Goal: Task Accomplishment & Management: Complete application form

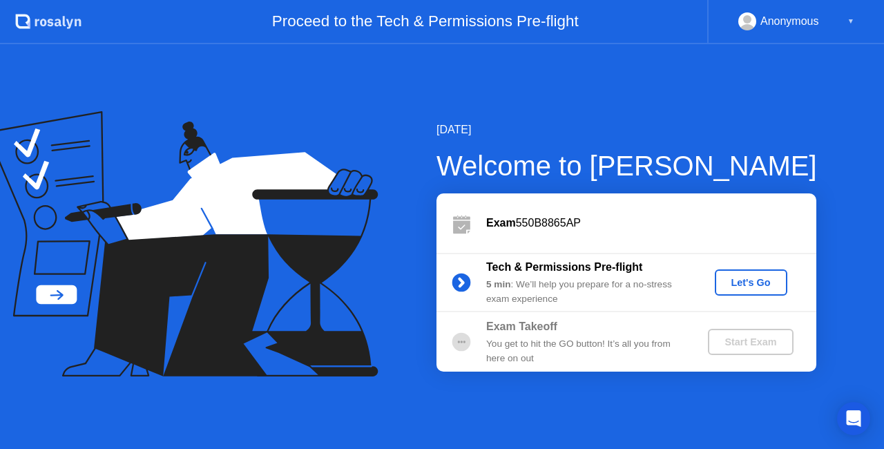
click at [743, 277] on div "Let's Go" at bounding box center [751, 282] width 61 height 11
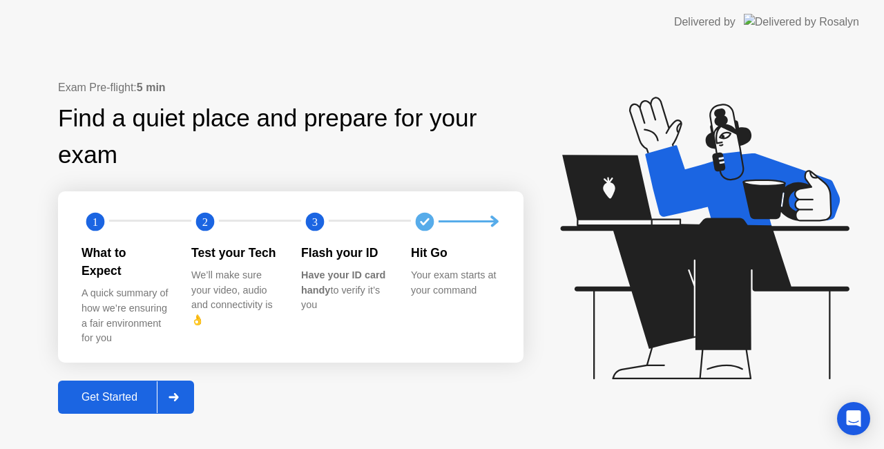
click at [142, 391] on div "Get Started" at bounding box center [109, 397] width 95 height 12
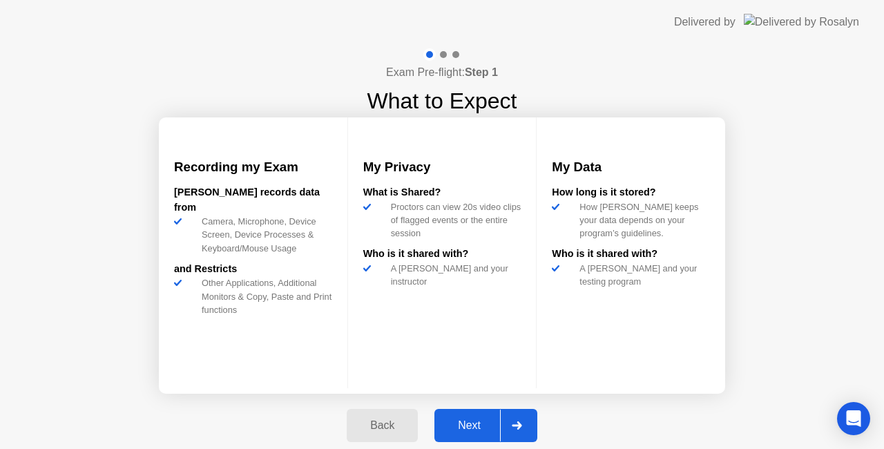
click at [478, 416] on button "Next" at bounding box center [486, 425] width 103 height 33
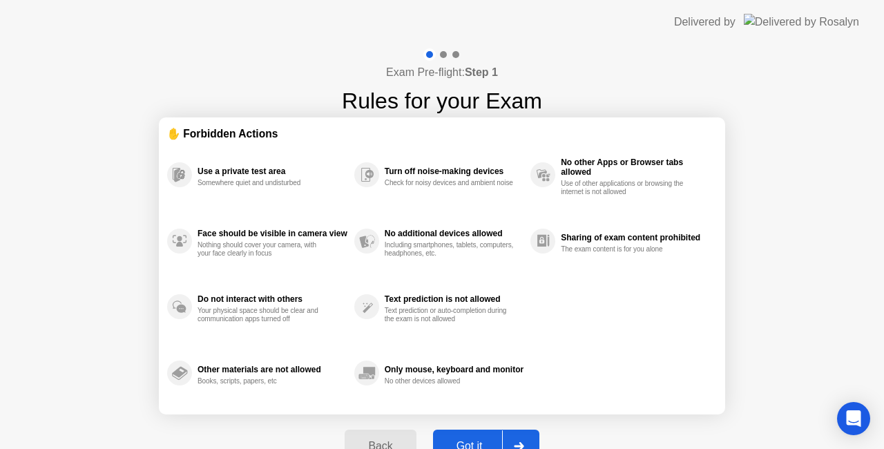
click at [488, 432] on button "Got it" at bounding box center [486, 446] width 106 height 33
select select "**********"
select select "*******"
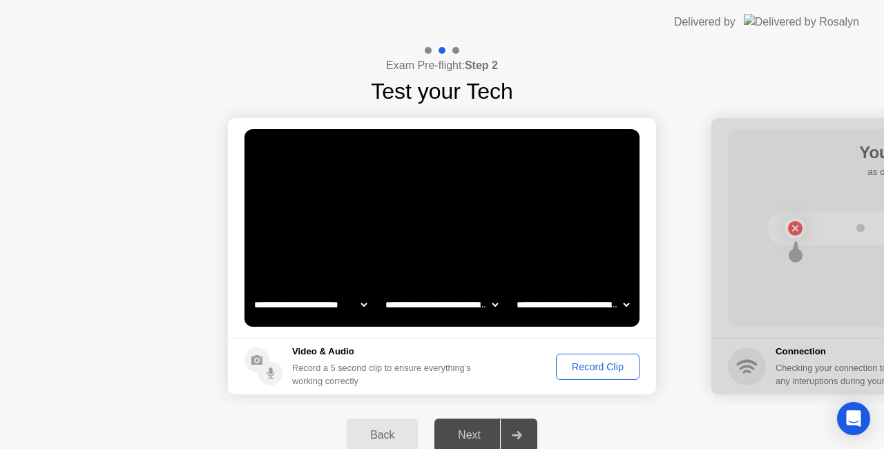
click at [470, 432] on div "Next" at bounding box center [469, 435] width 61 height 12
click at [568, 370] on div "Record Clip" at bounding box center [598, 366] width 74 height 11
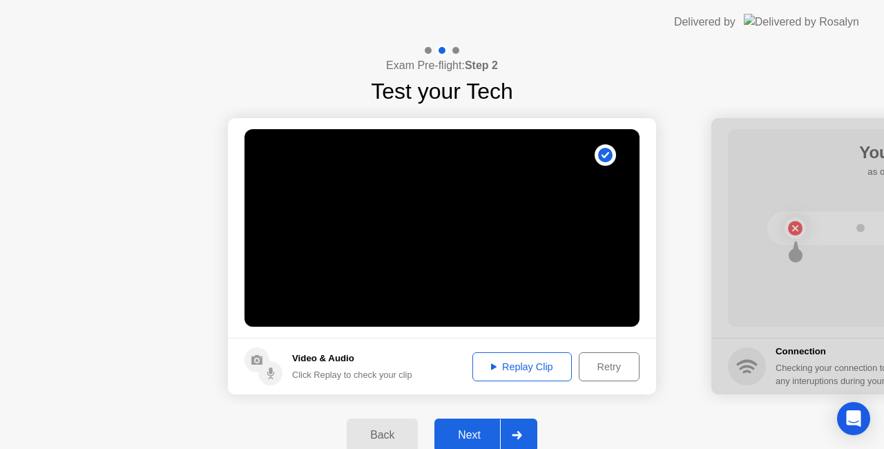
click at [515, 372] on div "Replay Clip" at bounding box center [522, 366] width 90 height 11
click at [485, 433] on div "Next" at bounding box center [469, 435] width 61 height 12
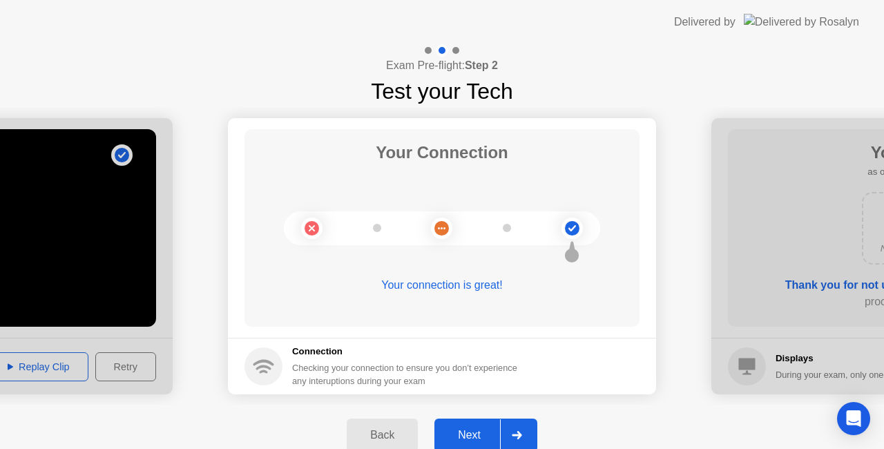
click at [476, 426] on button "Next" at bounding box center [486, 435] width 103 height 33
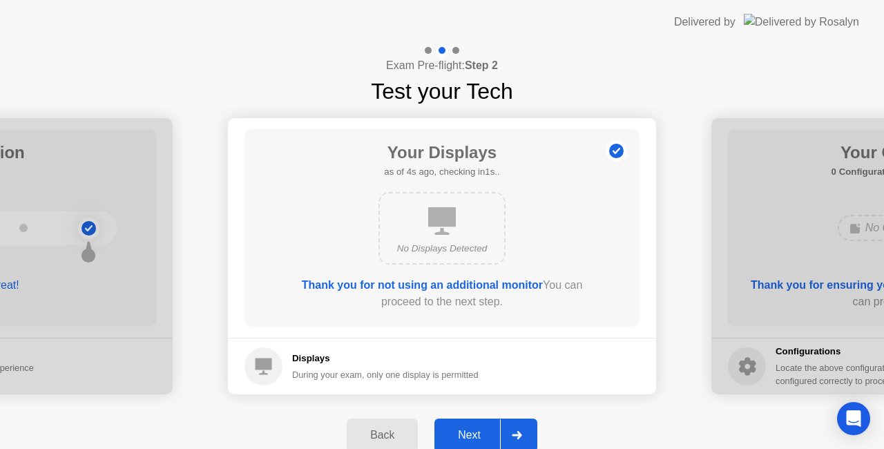
click at [476, 426] on button "Next" at bounding box center [486, 435] width 103 height 33
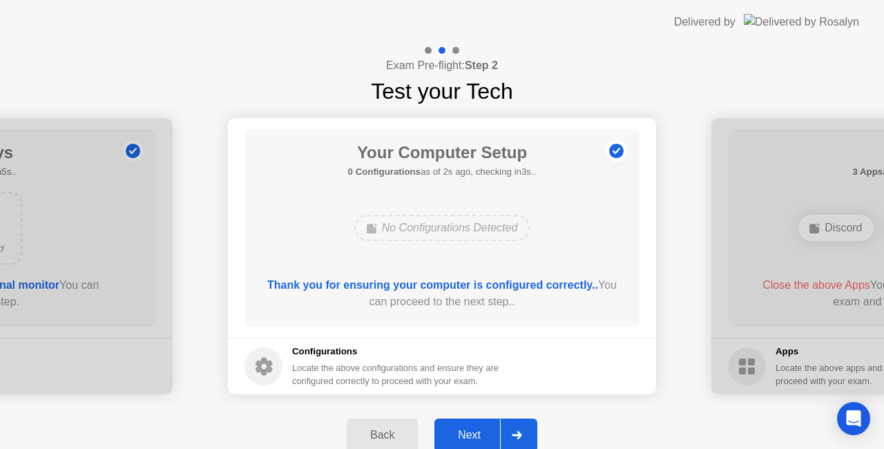
click at [476, 426] on button "Next" at bounding box center [486, 435] width 103 height 33
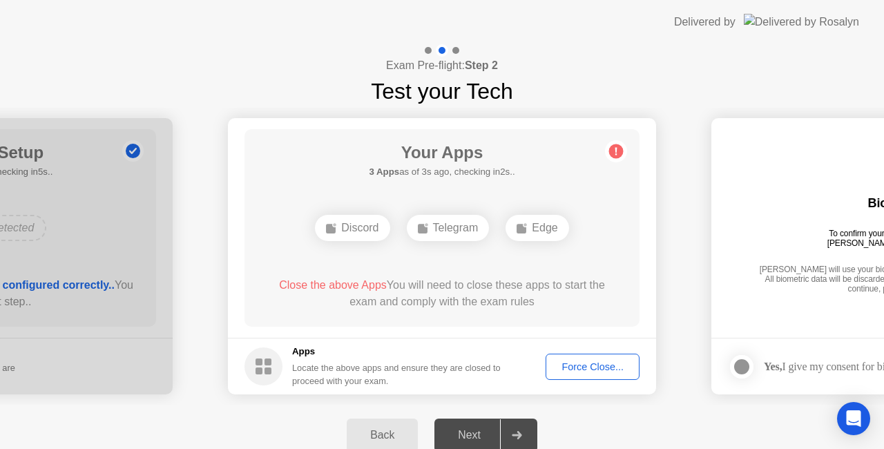
click at [593, 372] on div "Force Close..." at bounding box center [593, 366] width 84 height 11
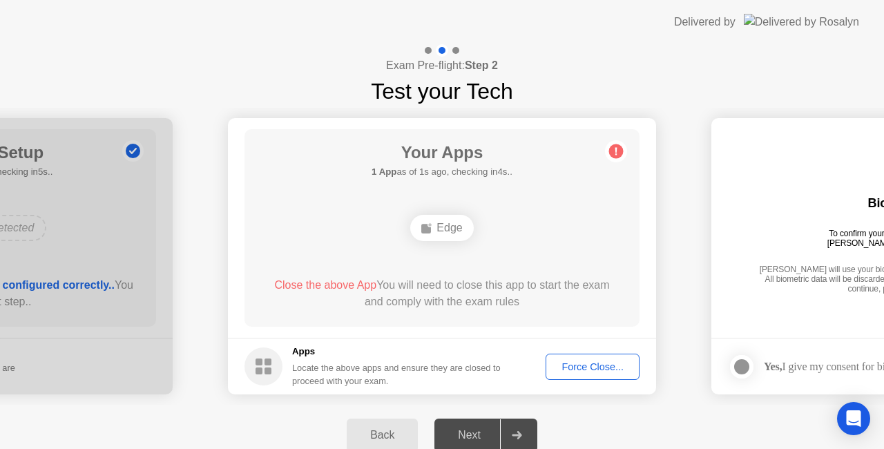
click at [575, 363] on div "Force Close..." at bounding box center [593, 366] width 84 height 11
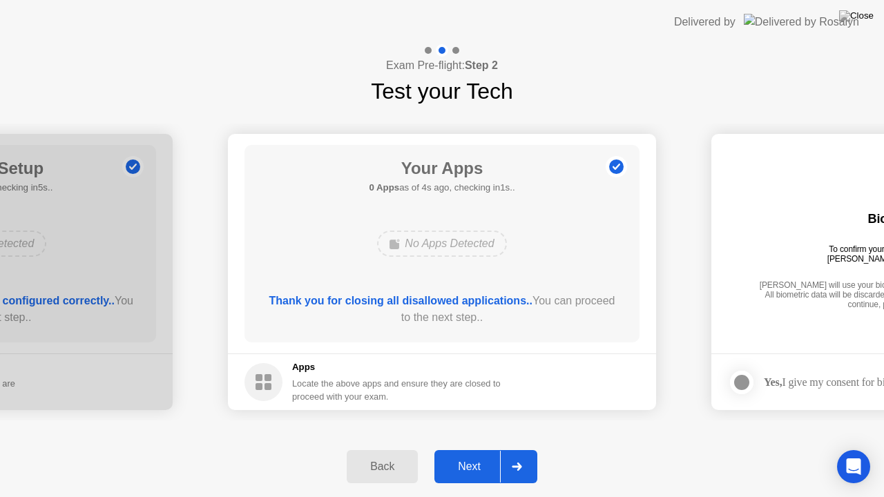
click at [477, 448] on div "Next" at bounding box center [469, 467] width 61 height 12
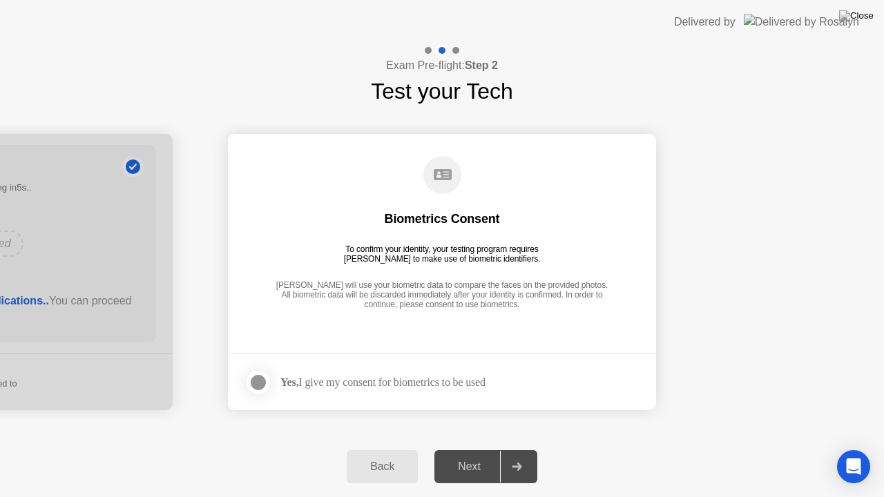
click at [256, 380] on div at bounding box center [258, 382] width 17 height 17
click at [478, 448] on div "Next" at bounding box center [469, 467] width 61 height 12
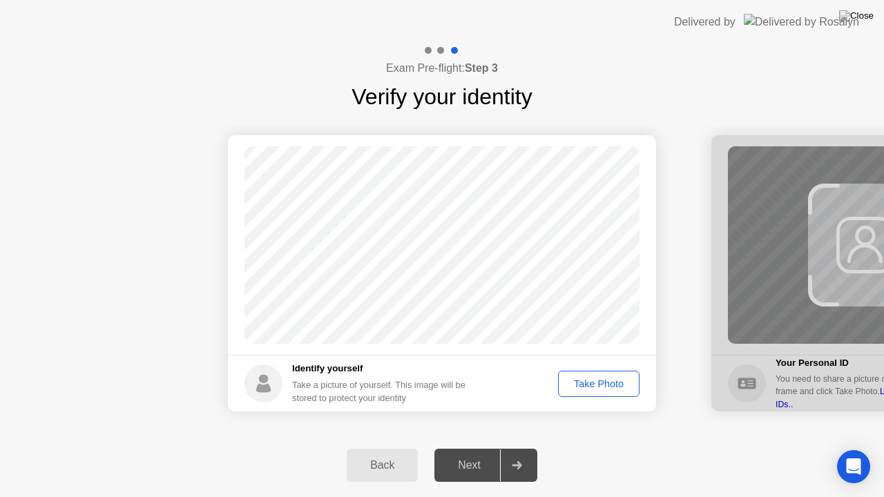
click at [582, 383] on div "Take Photo" at bounding box center [599, 384] width 72 height 11
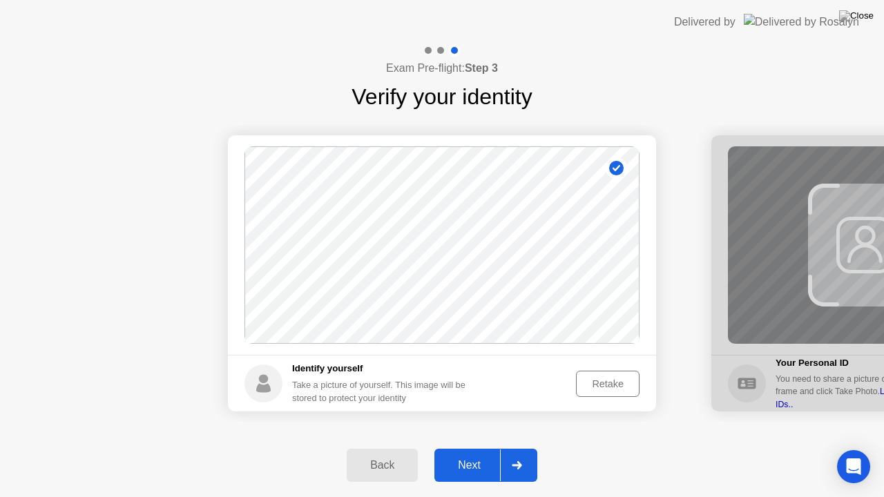
click at [482, 448] on div "Next" at bounding box center [469, 465] width 61 height 12
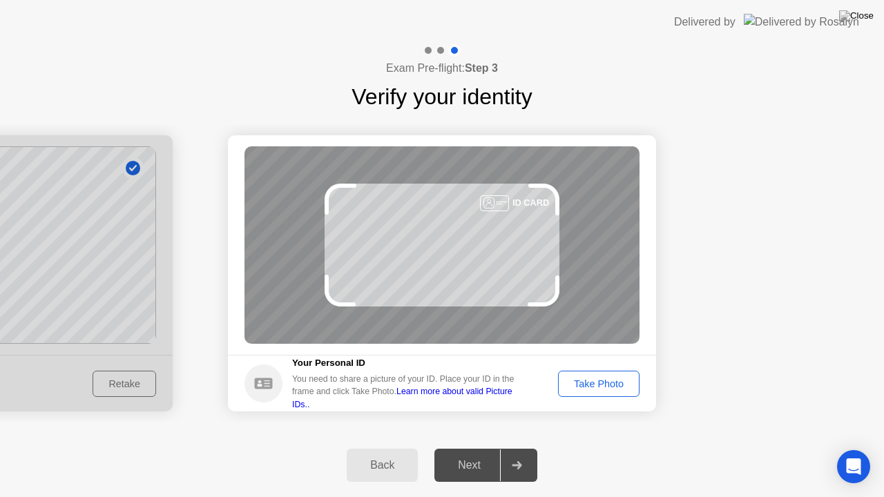
click at [578, 383] on div "Take Photo" at bounding box center [599, 384] width 72 height 11
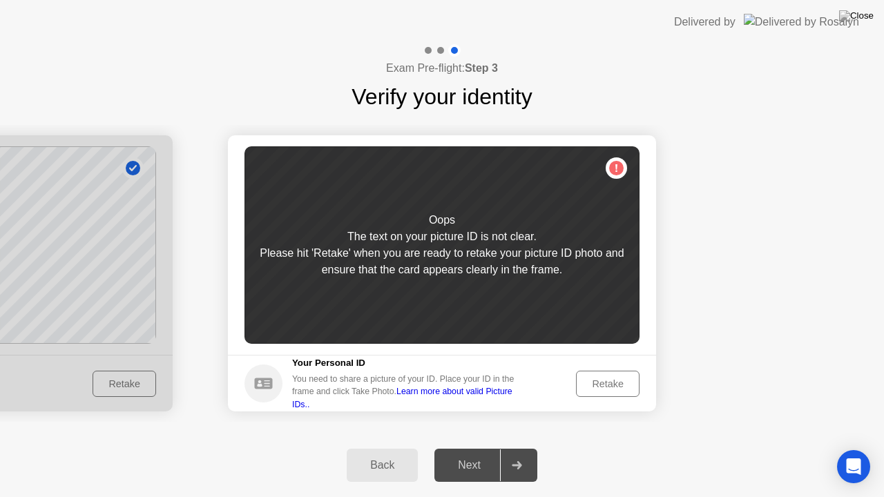
click at [622, 383] on div "Retake" at bounding box center [608, 384] width 54 height 11
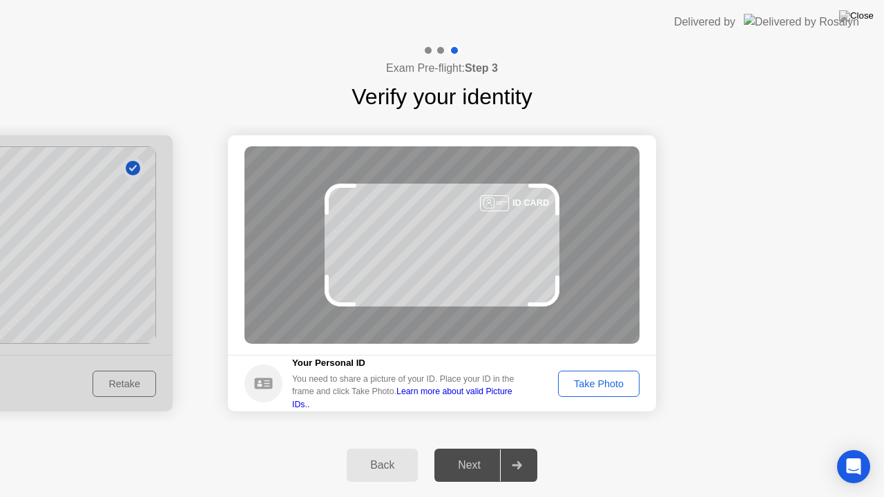
click at [622, 383] on div "Take Photo" at bounding box center [599, 384] width 72 height 11
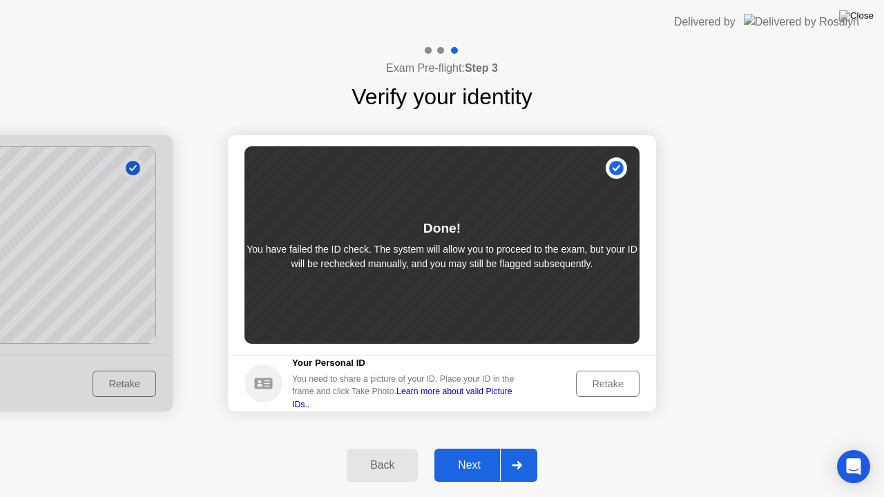
click at [484, 448] on div "Next" at bounding box center [469, 465] width 61 height 12
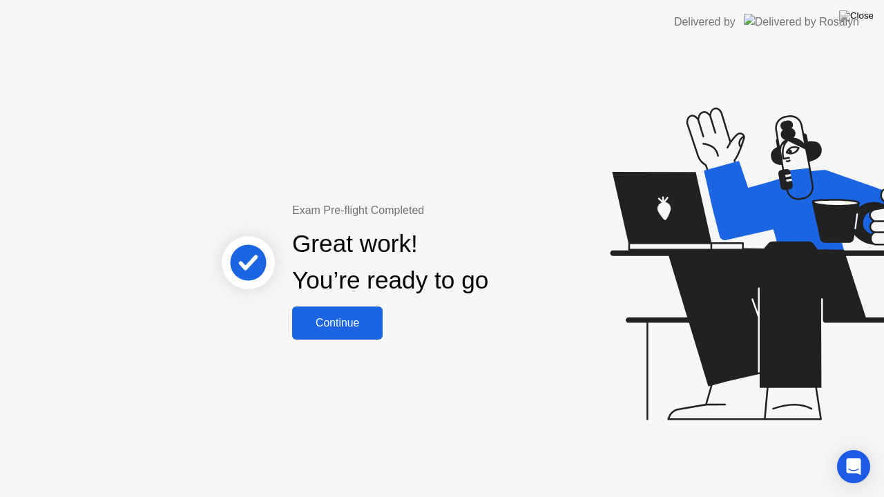
click at [338, 330] on div "Continue" at bounding box center [337, 323] width 82 height 12
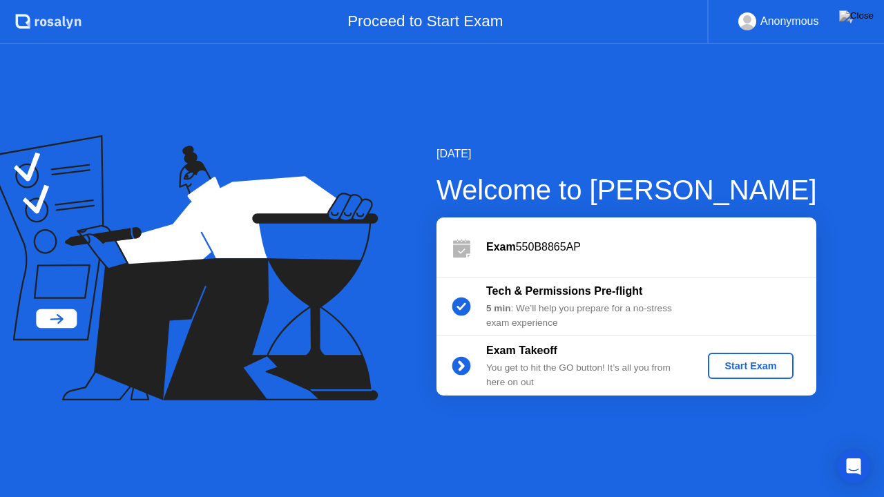
click at [734, 363] on div "Start Exam" at bounding box center [751, 366] width 74 height 11
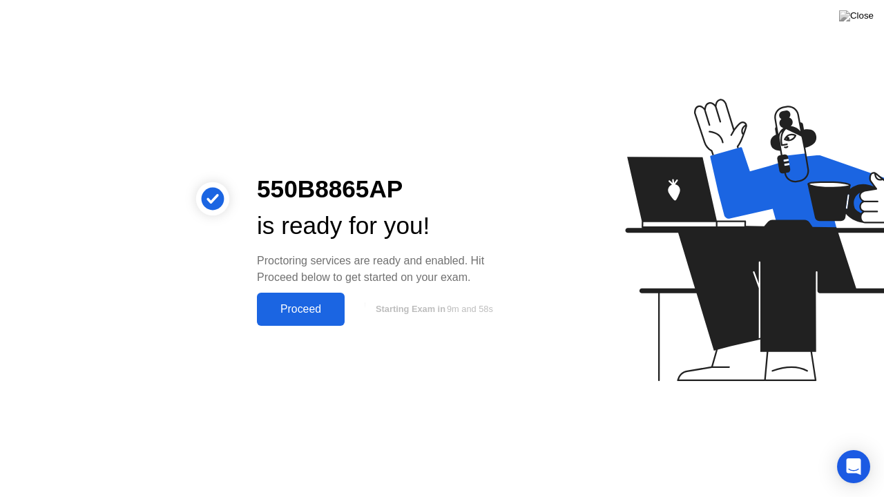
click at [314, 303] on div "Proceed" at bounding box center [300, 309] width 79 height 12
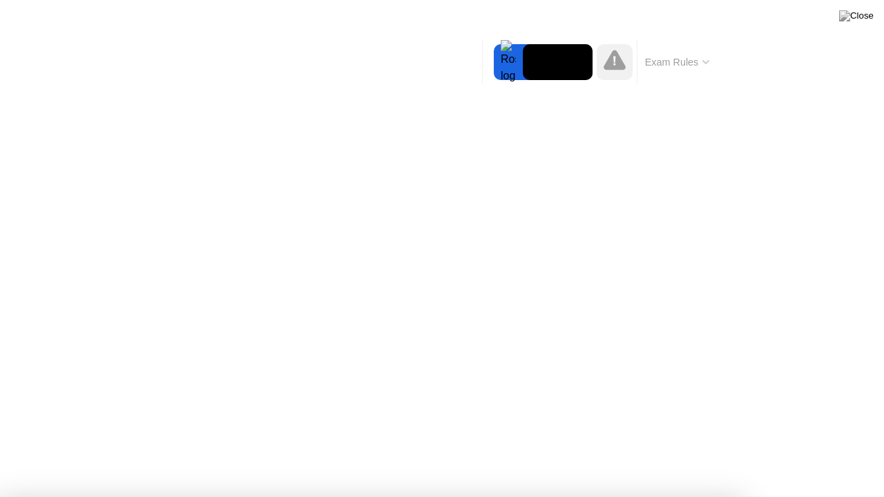
click at [685, 64] on button "Exam Rules" at bounding box center [677, 62] width 73 height 12
click at [651, 448] on div at bounding box center [442, 497] width 884 height 0
click at [825, 448] on div at bounding box center [442, 497] width 884 height 0
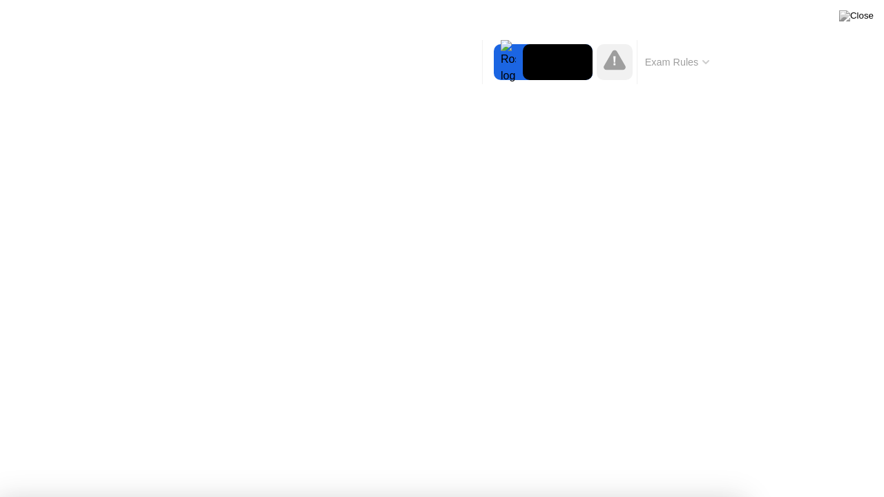
click at [825, 448] on div at bounding box center [442, 497] width 884 height 0
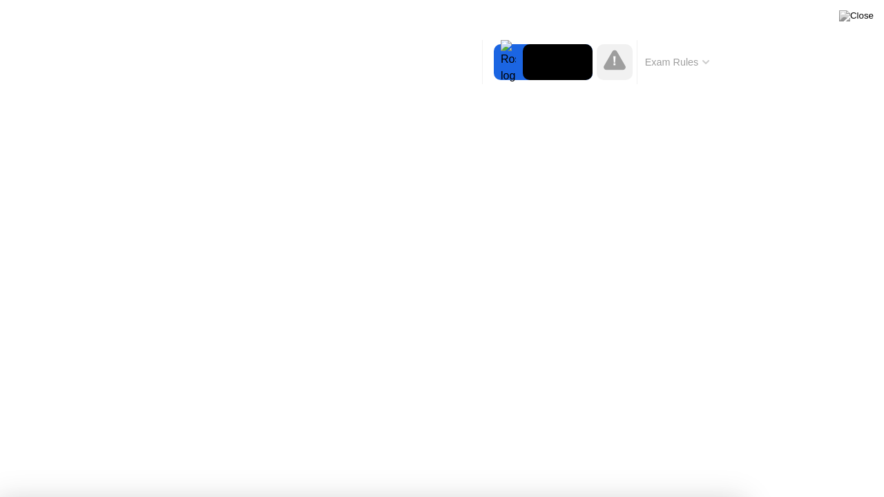
click at [825, 448] on div at bounding box center [442, 497] width 884 height 0
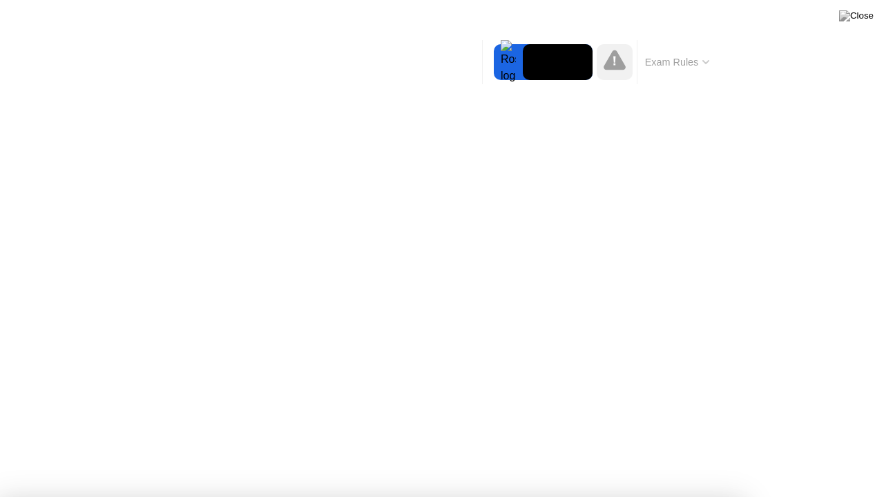
click at [825, 448] on div at bounding box center [442, 497] width 884 height 0
